Goal: Information Seeking & Learning: Find specific fact

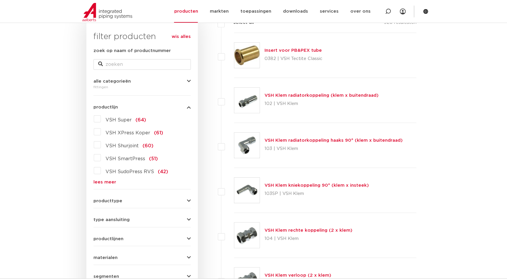
scroll to position [107, 0]
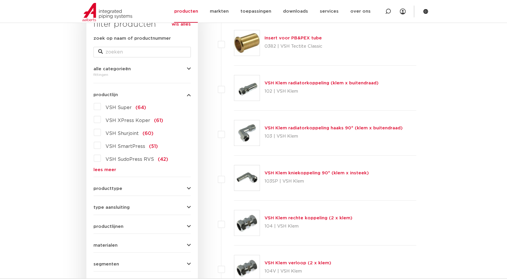
click at [185, 243] on button "materialen" at bounding box center [141, 245] width 97 height 4
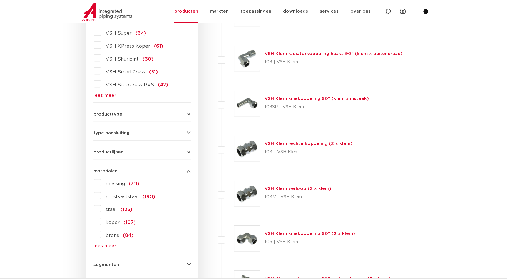
scroll to position [187, 0]
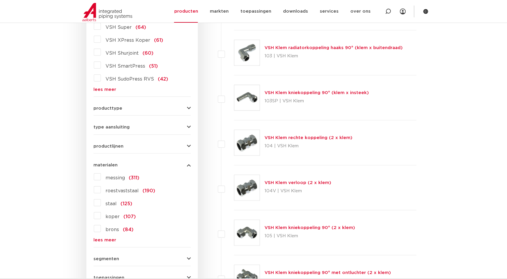
click at [101, 202] on label "staal (125)" at bounding box center [116, 202] width 31 height 9
click at [0, 0] on input "staal (125)" at bounding box center [0, 0] width 0 height 0
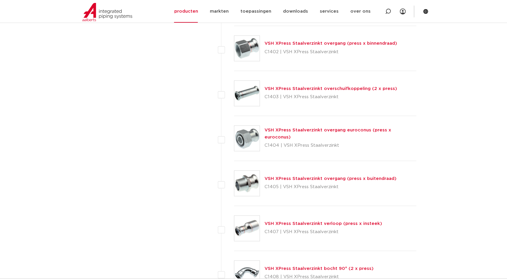
scroll to position [480, 0]
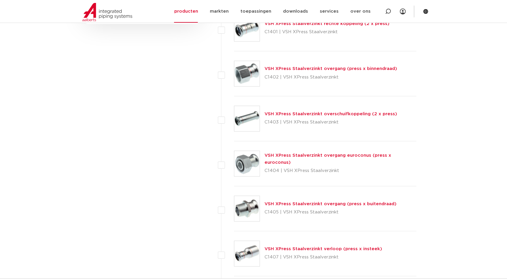
click at [337, 68] on link "VSH XPress Staalverzinkt overgang (press x binnendraad)" at bounding box center [330, 68] width 132 height 4
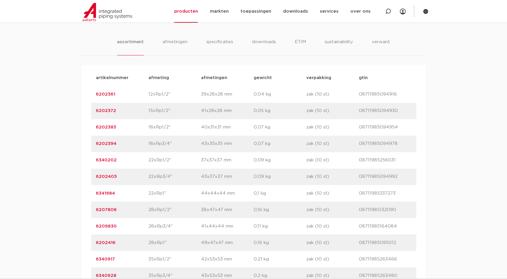
scroll to position [374, 0]
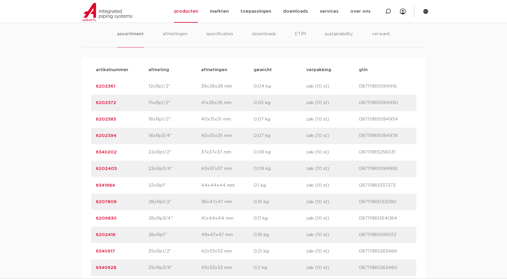
click at [112, 184] on link "6341984" at bounding box center [105, 185] width 19 height 4
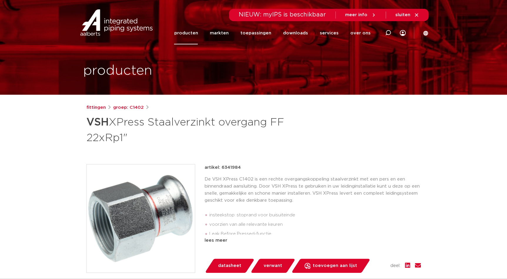
drag, startPoint x: 248, startPoint y: 168, endPoint x: 221, endPoint y: 167, distance: 26.7
click at [221, 167] on div "artikel: 6341984" at bounding box center [312, 167] width 216 height 7
copy p "6341984"
click at [137, 105] on link "groep: C1402" at bounding box center [128, 107] width 31 height 7
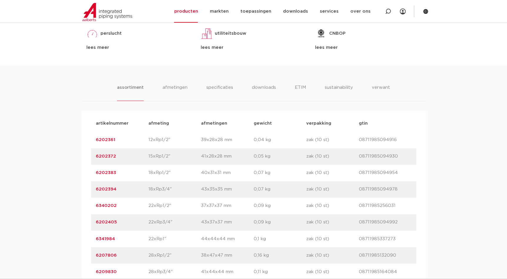
click at [112, 222] on link "6202405" at bounding box center [106, 222] width 21 height 4
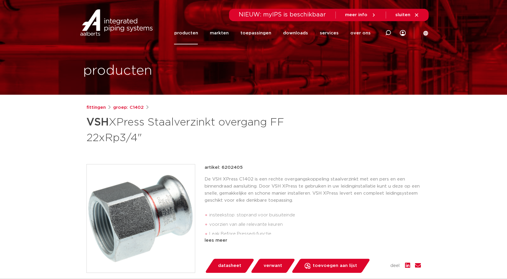
click at [221, 168] on div "artikel: 6202405" at bounding box center [312, 167] width 216 height 7
copy p "6202405"
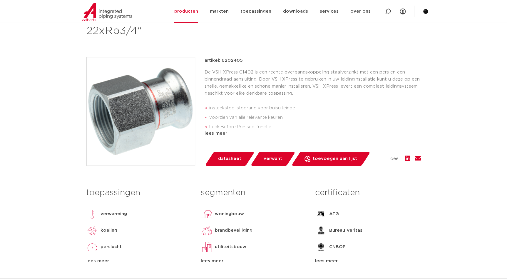
scroll to position [107, 0]
copy p "6202405"
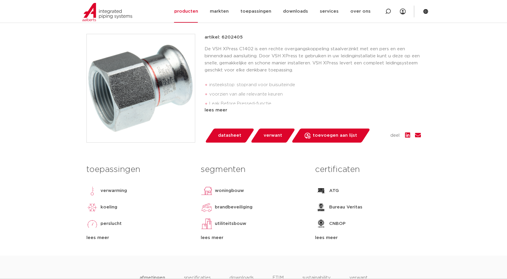
scroll to position [0, 0]
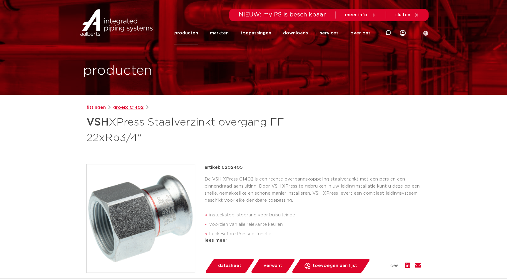
click at [126, 107] on link "groep: C1402" at bounding box center [128, 107] width 31 height 7
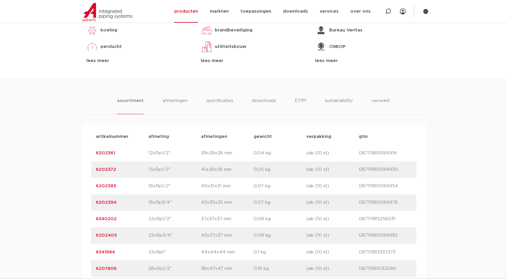
scroll to position [347, 0]
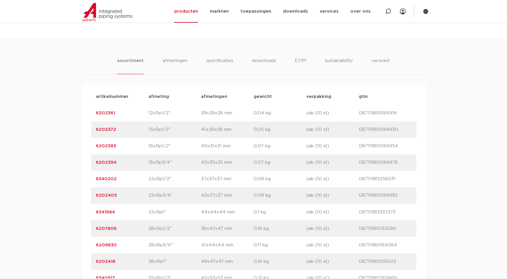
click at [112, 195] on link "6202405" at bounding box center [106, 195] width 21 height 4
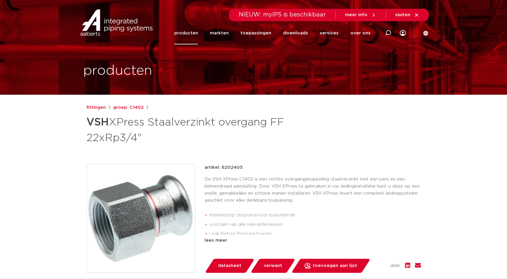
drag, startPoint x: 243, startPoint y: 167, endPoint x: 221, endPoint y: 167, distance: 21.4
click at [221, 167] on div "artikel: 6202405" at bounding box center [312, 167] width 216 height 7
copy p "6202405"
